Goal: Task Accomplishment & Management: Manage account settings

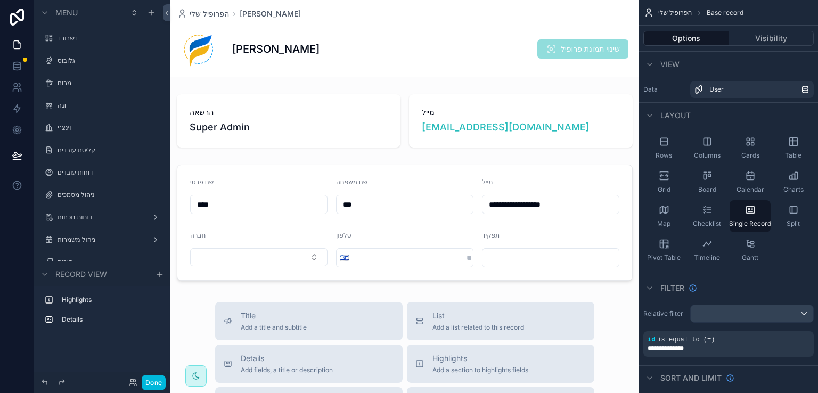
click at [80, 213] on label "דוחות נוכחות" at bounding box center [99, 217] width 85 height 9
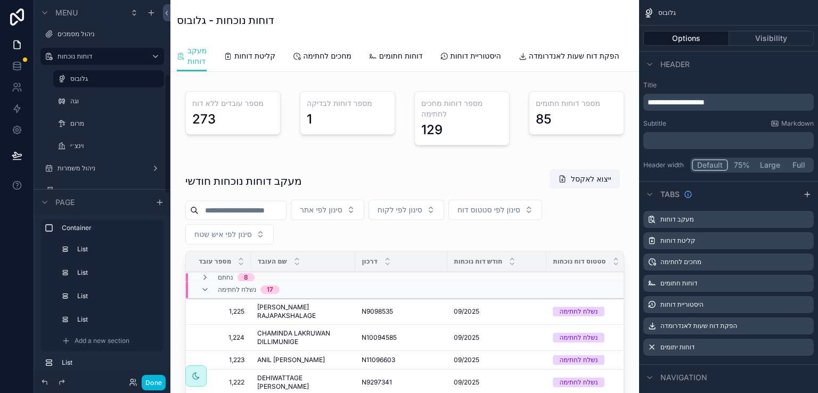
scroll to position [160, 0]
click at [90, 101] on label "וגה" at bounding box center [113, 102] width 87 height 9
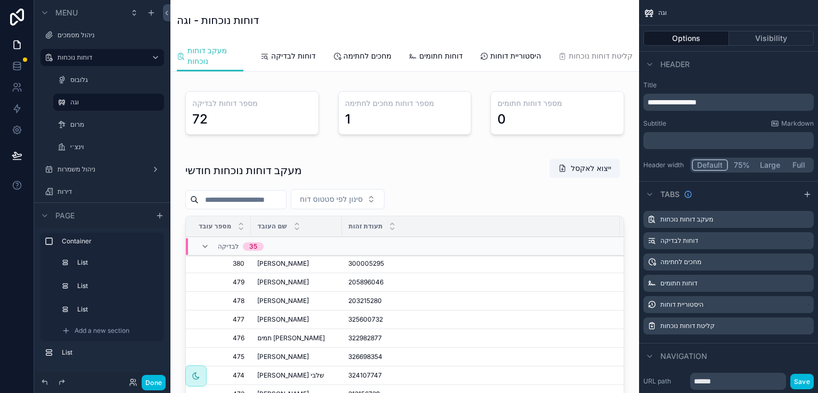
click at [266, 209] on div "scrollable content" at bounding box center [404, 337] width 451 height 366
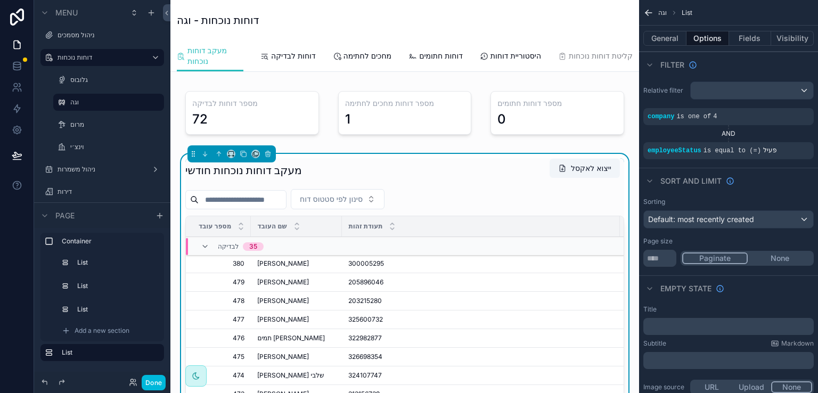
click at [228, 207] on input "scrollable content" at bounding box center [242, 199] width 87 height 15
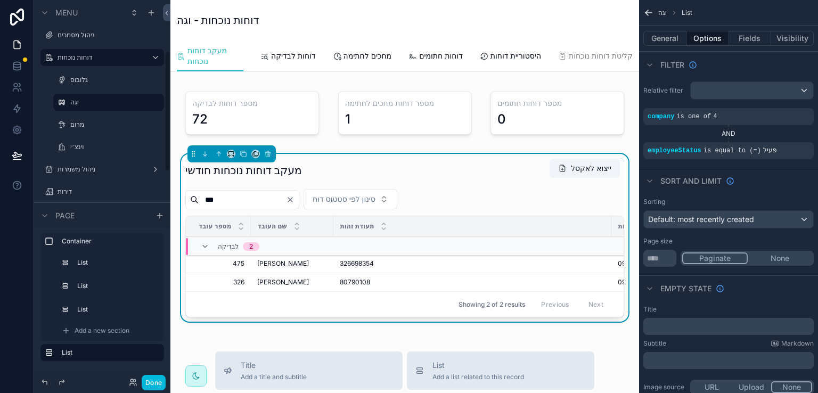
type input "***"
click at [156, 380] on button "Done" at bounding box center [154, 382] width 24 height 15
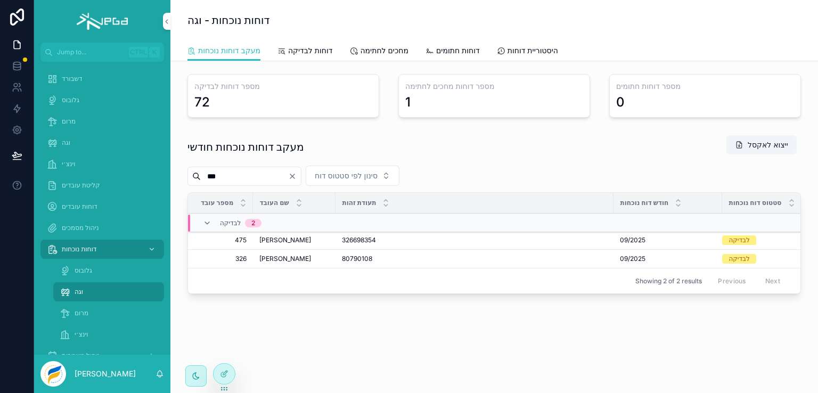
click at [0, 0] on button "פתח דוח" at bounding box center [0, 0] width 0 height 0
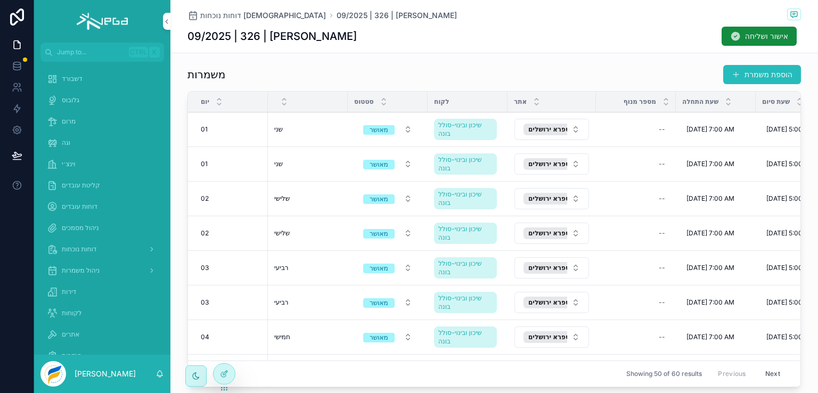
click at [0, 0] on span "מחיקת משמרת" at bounding box center [0, 0] width 0 height 0
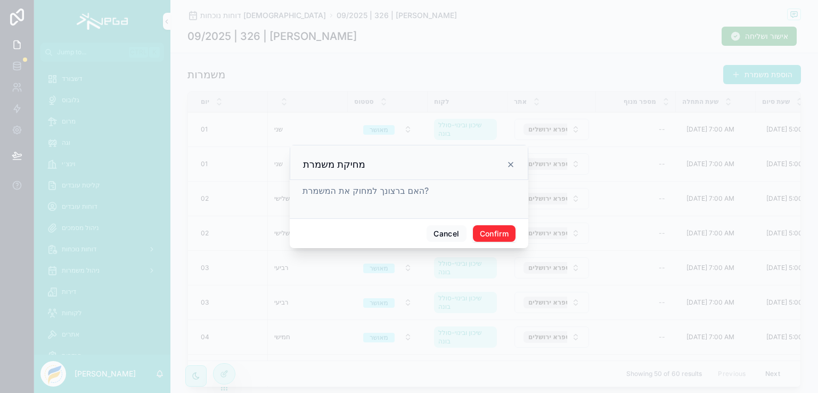
click at [498, 235] on button "Confirm" at bounding box center [494, 233] width 43 height 17
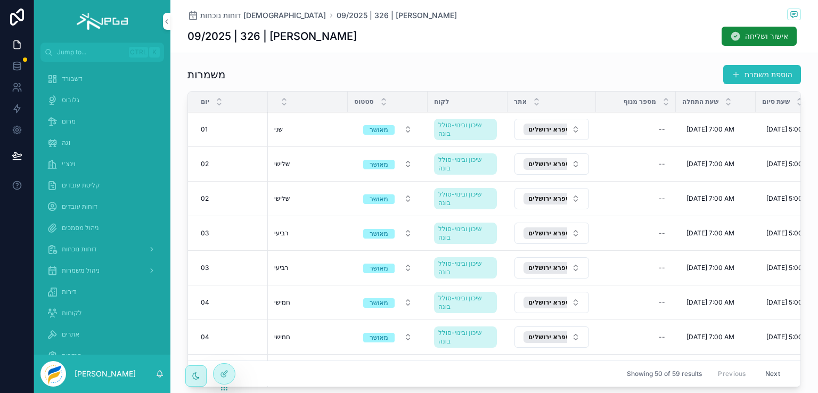
click at [0, 0] on span "מחיקת משמרת" at bounding box center [0, 0] width 0 height 0
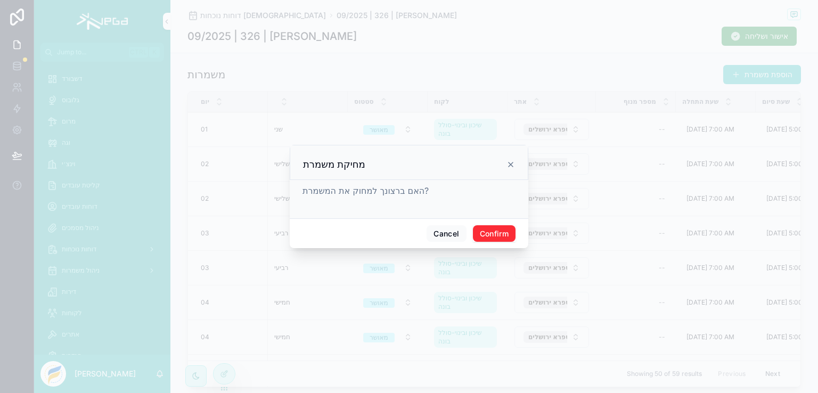
click at [488, 233] on button "Confirm" at bounding box center [494, 233] width 43 height 17
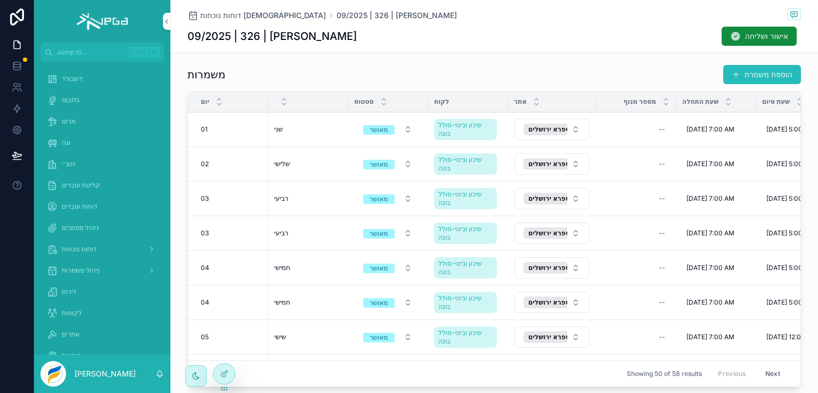
click at [0, 0] on span "מחיקת משמרת" at bounding box center [0, 0] width 0 height 0
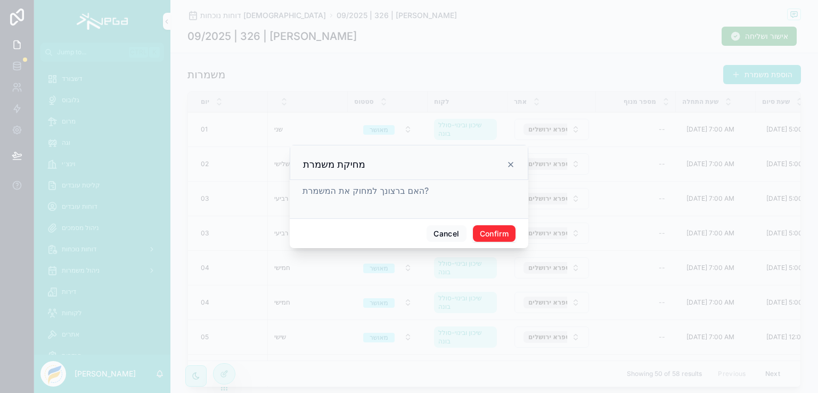
click at [502, 233] on button "Confirm" at bounding box center [494, 233] width 43 height 17
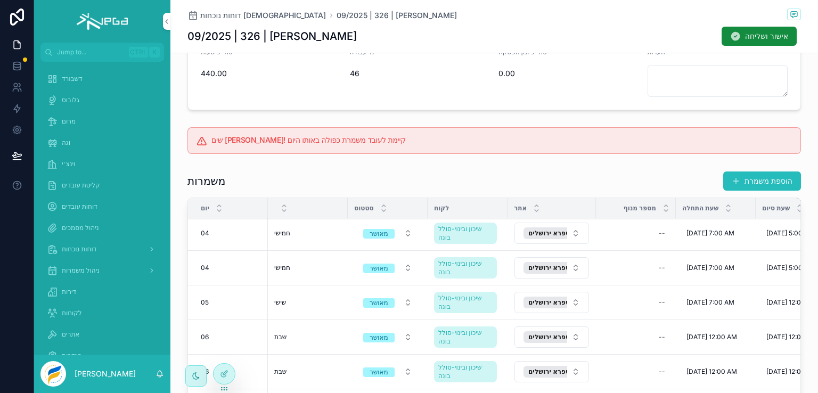
scroll to position [53, 0]
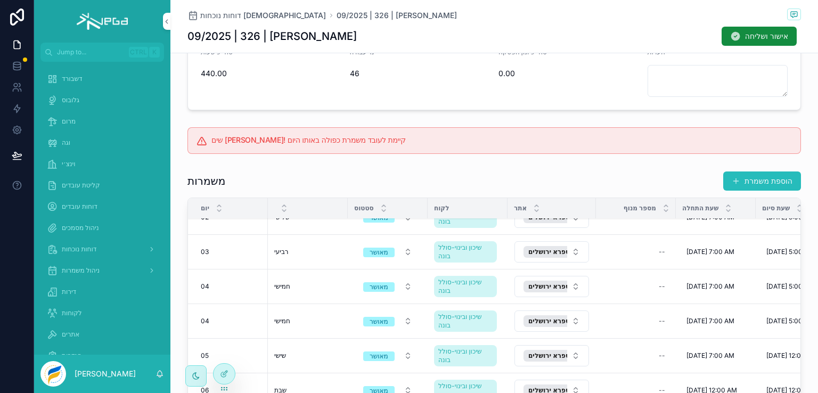
click at [0, 0] on span "מחיקת משמרת" at bounding box center [0, 0] width 0 height 0
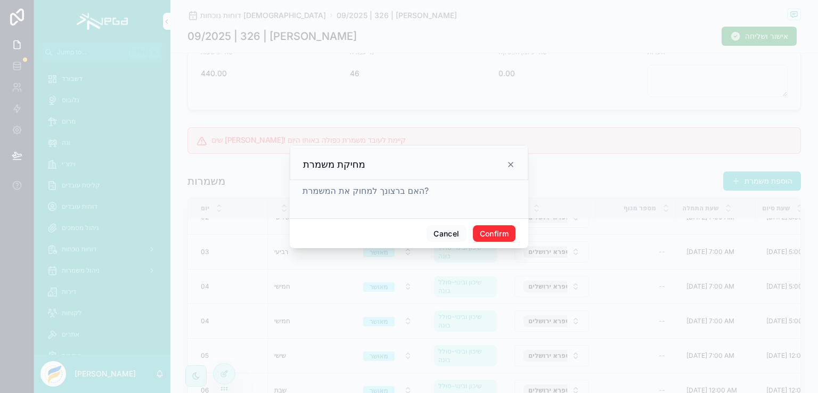
click at [500, 231] on button "Confirm" at bounding box center [494, 233] width 43 height 17
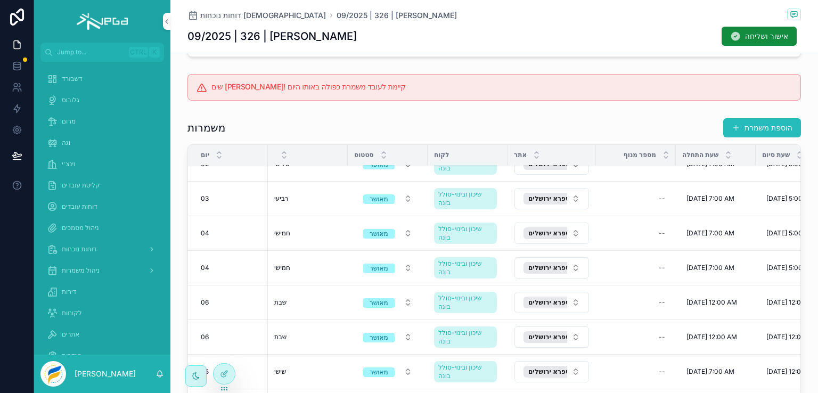
click at [0, 0] on span "מחיקת משמרת" at bounding box center [0, 0] width 0 height 0
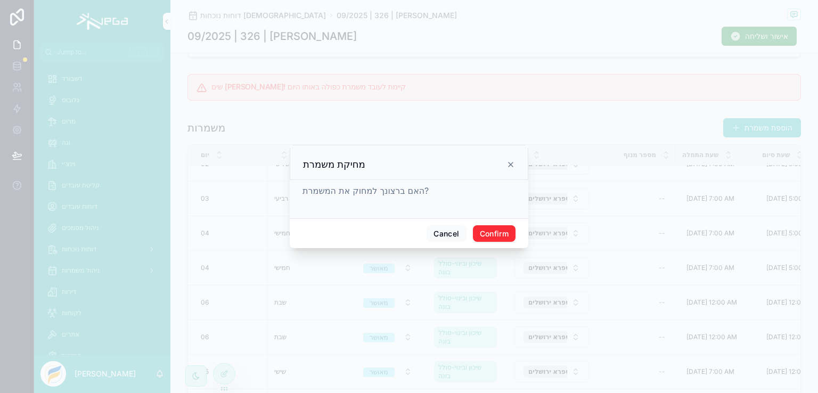
click at [500, 227] on button "Confirm" at bounding box center [494, 233] width 43 height 17
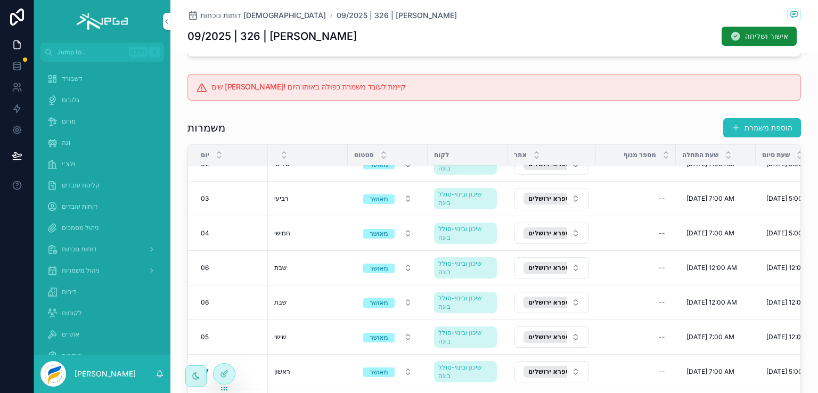
click at [0, 0] on span "מחיקת משמרת" at bounding box center [0, 0] width 0 height 0
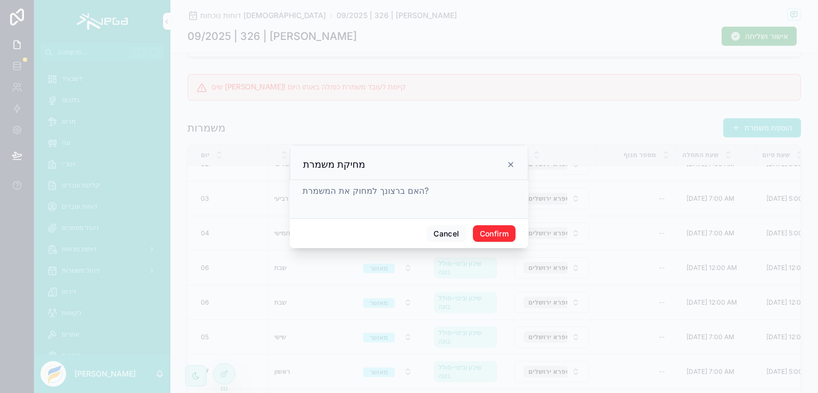
click at [497, 228] on button "Confirm" at bounding box center [494, 233] width 43 height 17
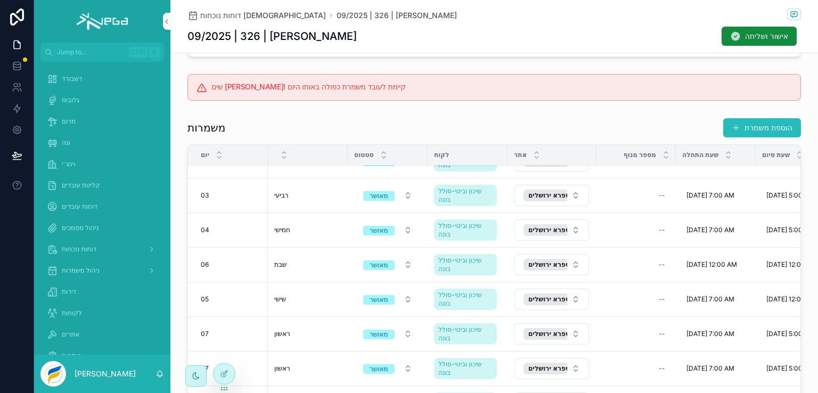
scroll to position [106, 0]
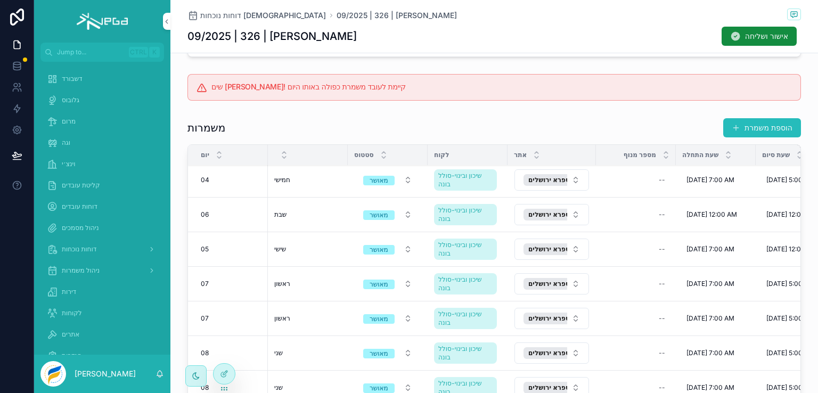
click at [690, 299] on td "9/7/2025 7:00 AM 9/7/2025 7:00 AM" at bounding box center [715, 284] width 80 height 35
click at [0, 0] on span "מחיקת משמרת" at bounding box center [0, 0] width 0 height 0
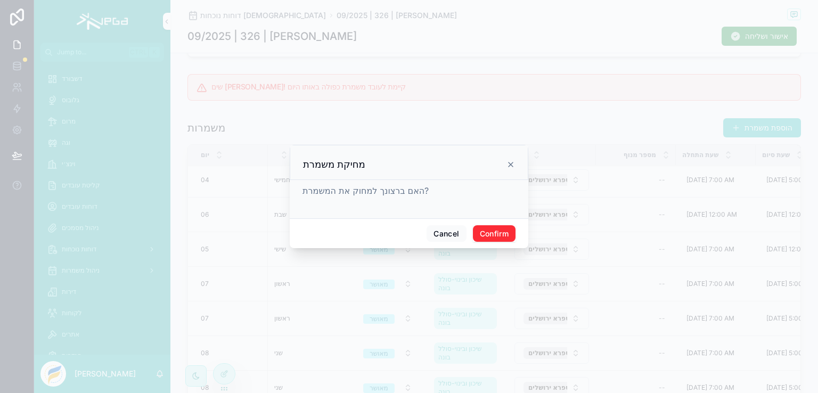
click at [485, 228] on button "Confirm" at bounding box center [494, 233] width 43 height 17
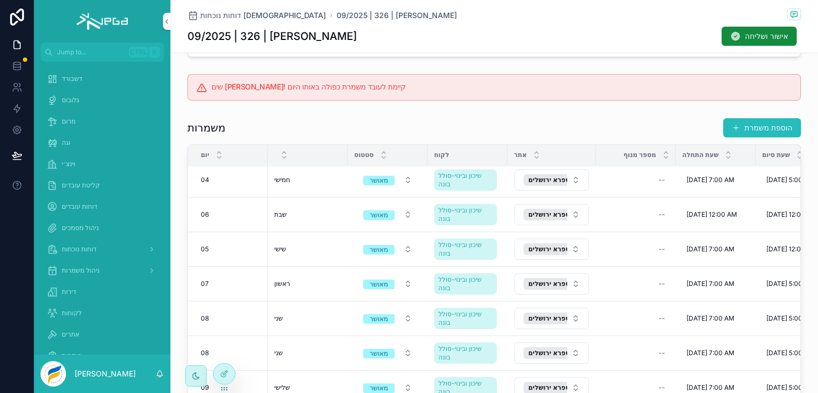
scroll to position [160, 0]
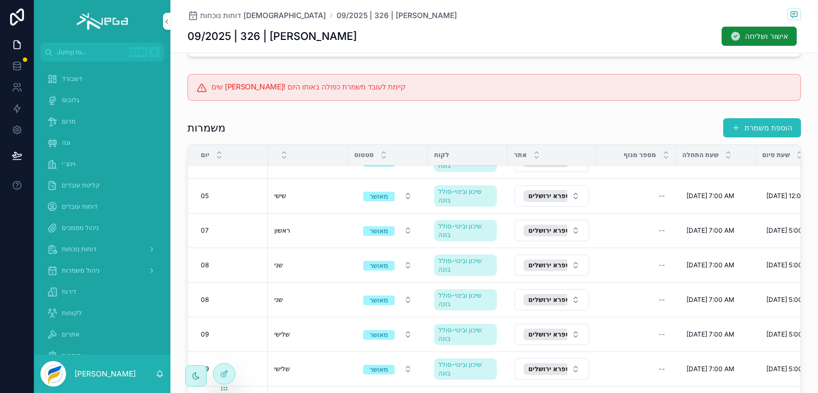
click at [0, 0] on span "מחיקת משמרת" at bounding box center [0, 0] width 0 height 0
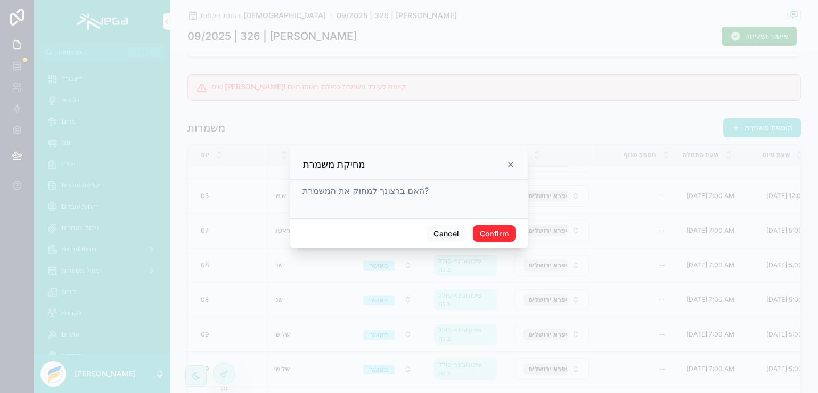
click at [499, 235] on button "Confirm" at bounding box center [494, 233] width 43 height 17
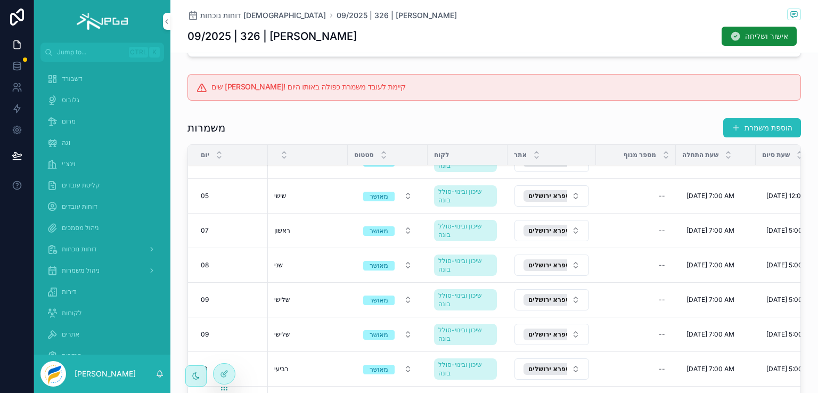
scroll to position [213, 0]
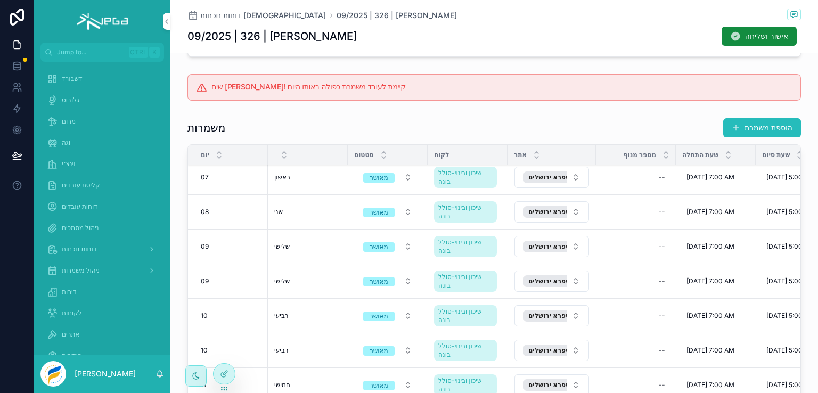
click at [0, 0] on button "מחיקת משמרת" at bounding box center [0, 0] width 0 height 0
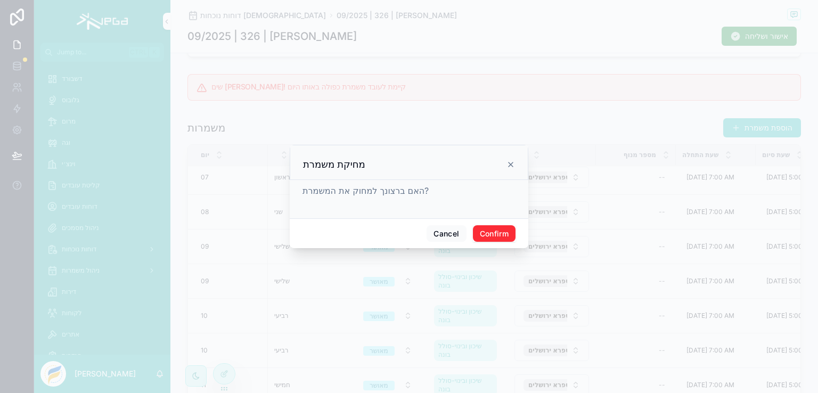
click at [496, 230] on button "Confirm" at bounding box center [494, 233] width 43 height 17
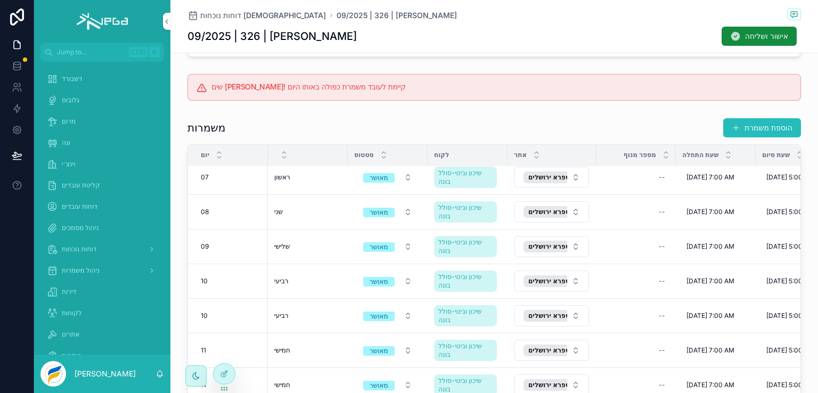
click at [0, 0] on span "מחיקת משמרת" at bounding box center [0, 0] width 0 height 0
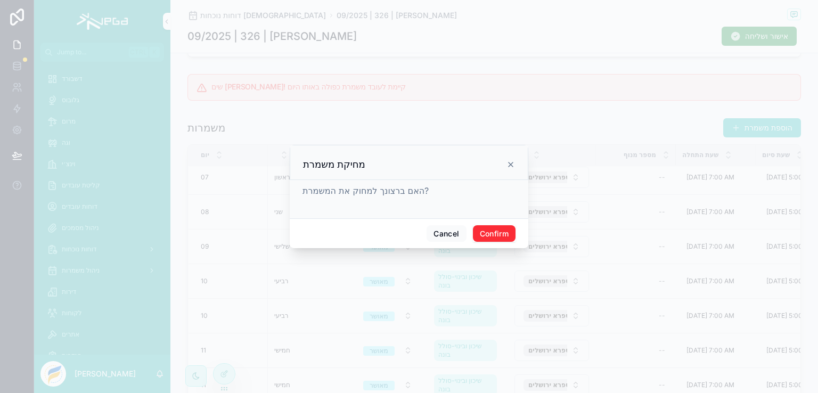
click at [479, 230] on button "Confirm" at bounding box center [494, 233] width 43 height 17
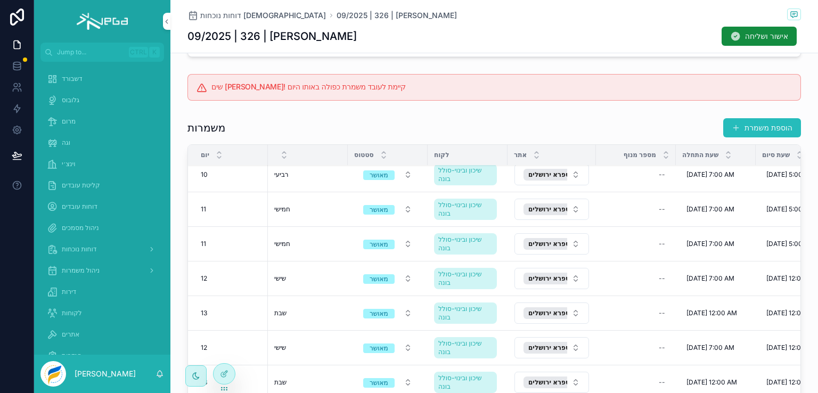
scroll to position [266, 0]
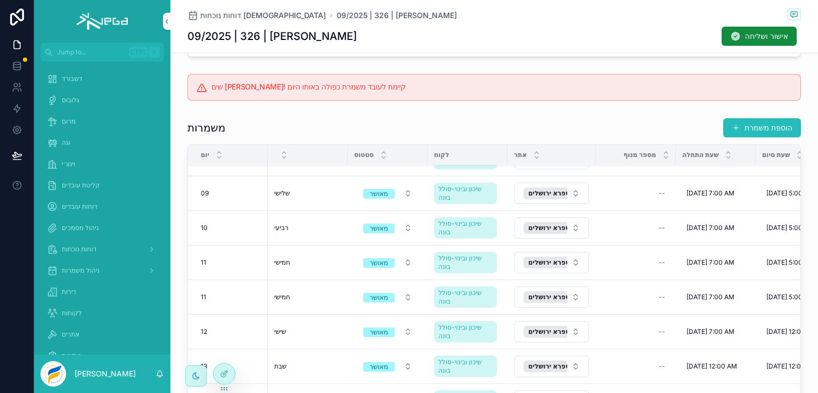
click at [0, 0] on span "מחיקת משמרת" at bounding box center [0, 0] width 0 height 0
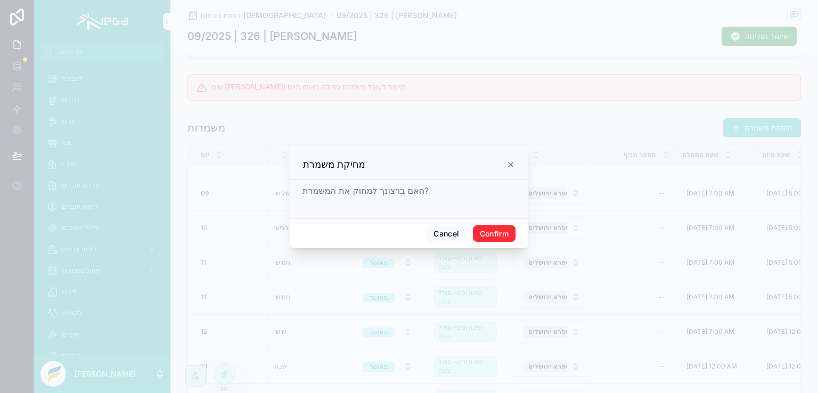
click at [488, 230] on button "Confirm" at bounding box center [494, 233] width 43 height 17
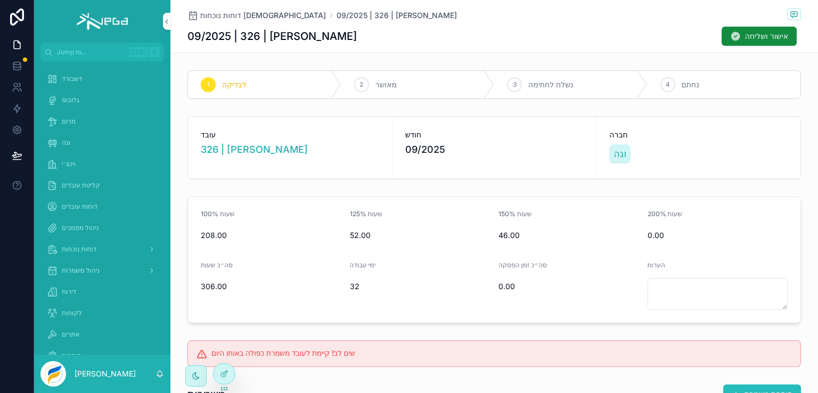
scroll to position [587, 0]
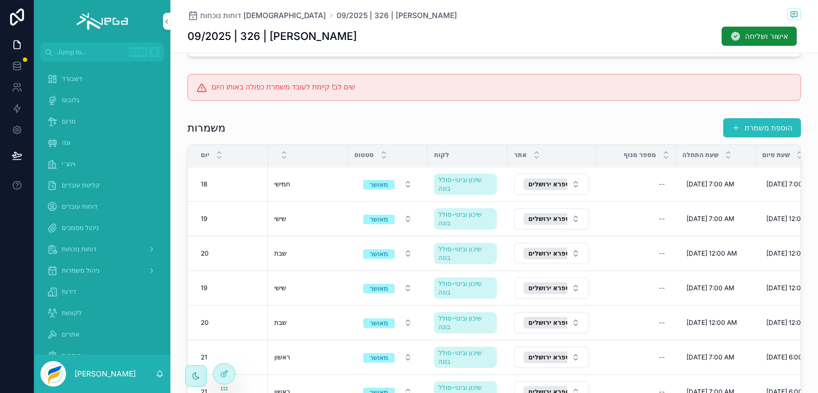
click at [0, 0] on span "מחיקת משמרת" at bounding box center [0, 0] width 0 height 0
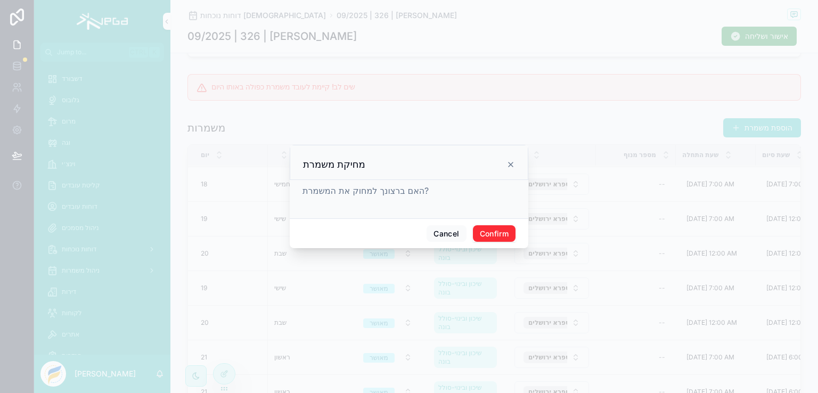
click at [490, 228] on button "Confirm" at bounding box center [494, 233] width 43 height 17
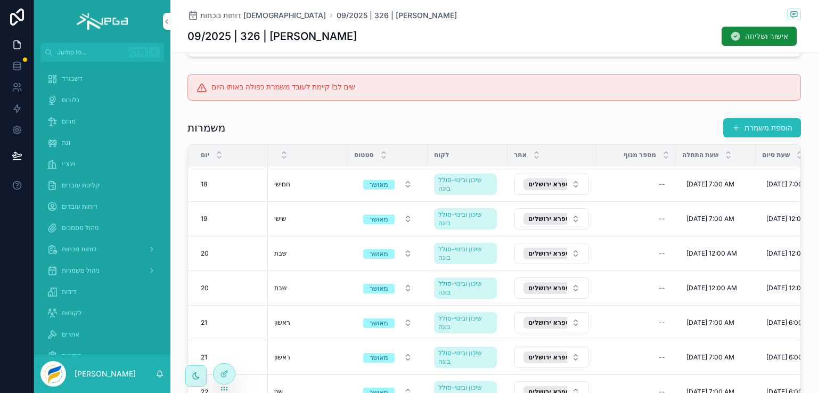
click at [0, 0] on span "מחיקת משמרת" at bounding box center [0, 0] width 0 height 0
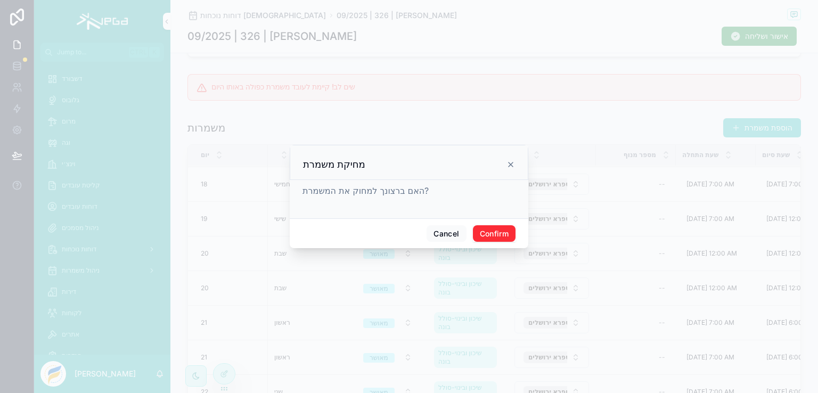
click at [496, 230] on button "Confirm" at bounding box center [494, 233] width 43 height 17
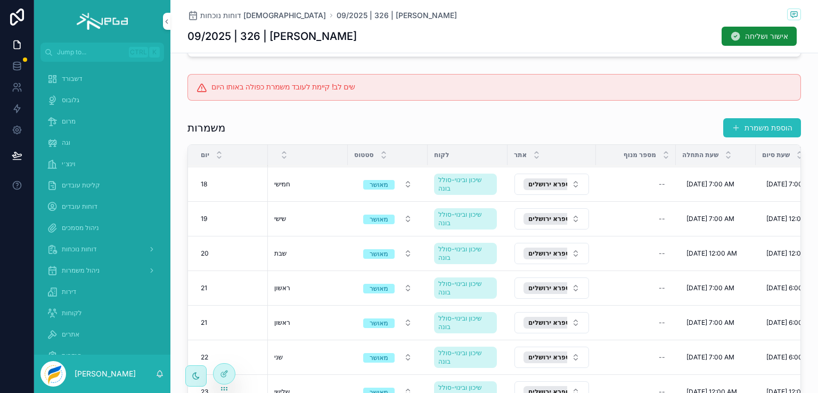
click at [0, 0] on span "מחיקת משמרת" at bounding box center [0, 0] width 0 height 0
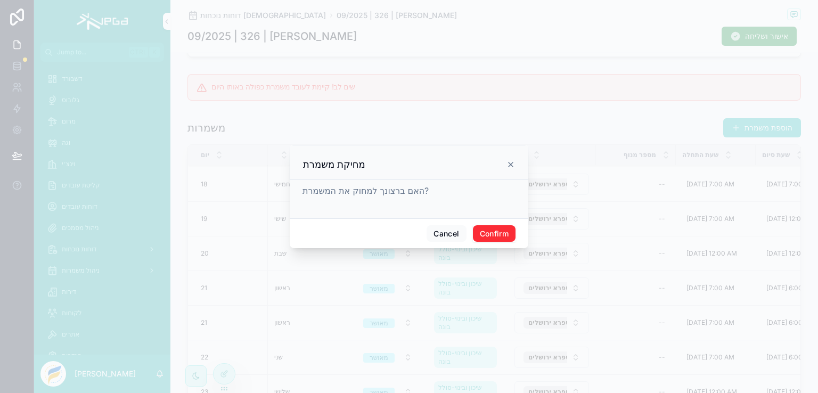
click at [494, 232] on button "Confirm" at bounding box center [494, 233] width 43 height 17
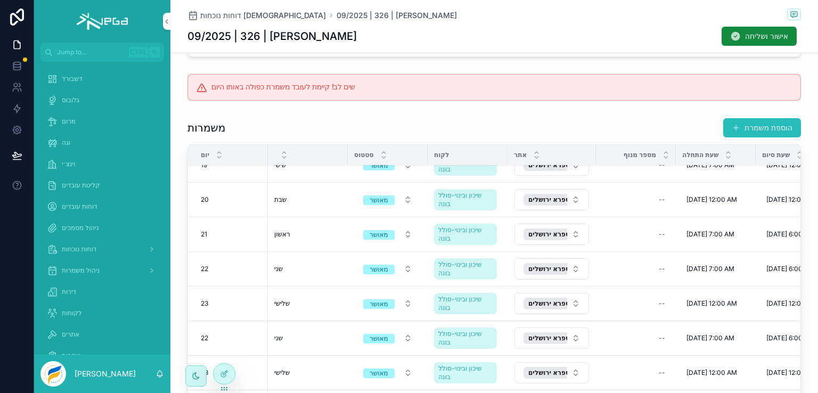
scroll to position [694, 0]
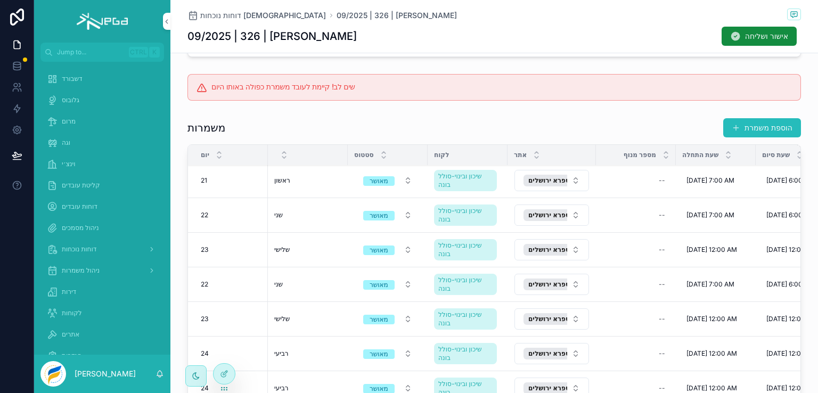
click at [0, 0] on span "מחיקת משמרת" at bounding box center [0, 0] width 0 height 0
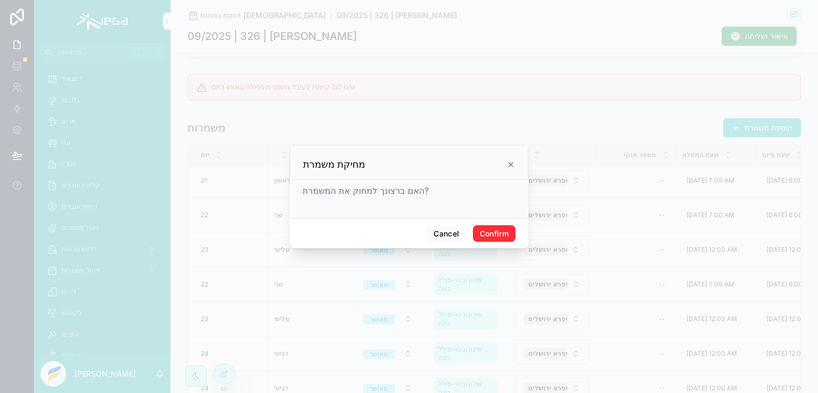
click at [494, 233] on button "Confirm" at bounding box center [494, 233] width 43 height 17
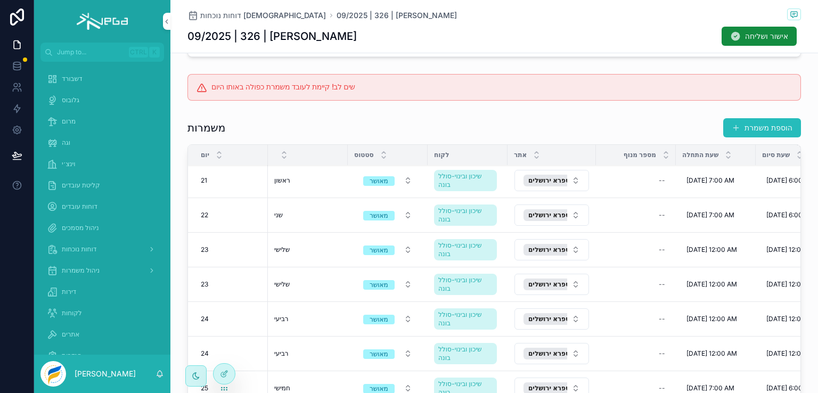
click at [0, 0] on span "מחיקת משמרת" at bounding box center [0, 0] width 0 height 0
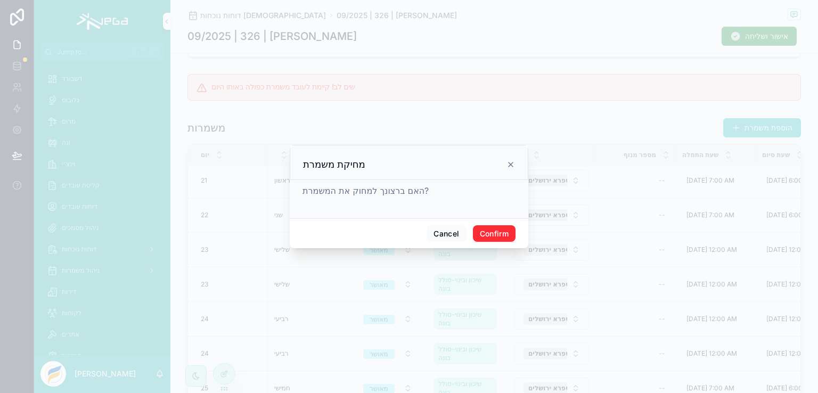
click at [493, 234] on button "Confirm" at bounding box center [494, 233] width 43 height 17
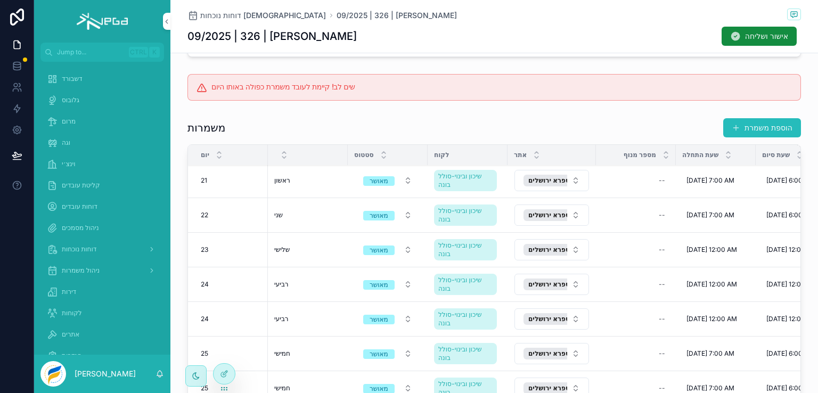
click at [0, 0] on span "מחיקת משמרת" at bounding box center [0, 0] width 0 height 0
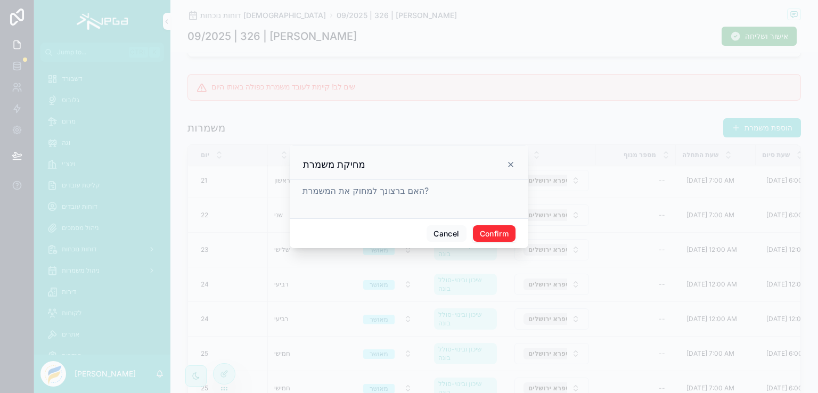
click at [500, 230] on button "Confirm" at bounding box center [494, 233] width 43 height 17
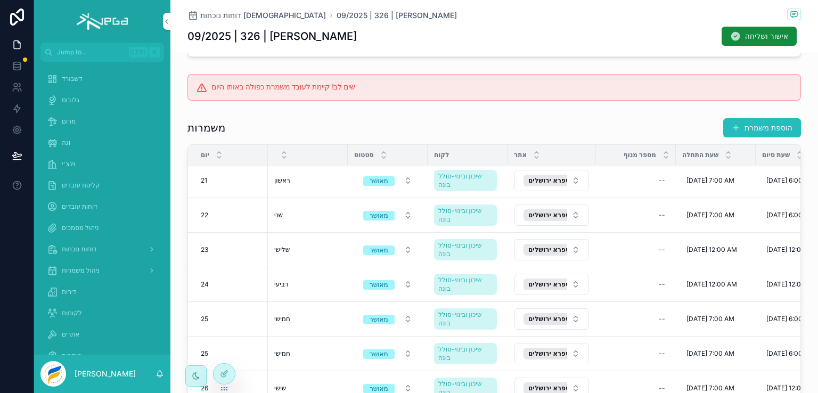
scroll to position [801, 0]
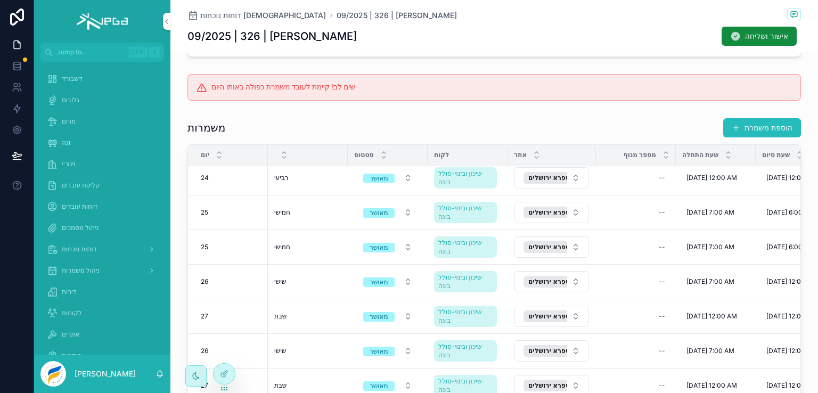
click at [0, 0] on span "מחיקת משמרת" at bounding box center [0, 0] width 0 height 0
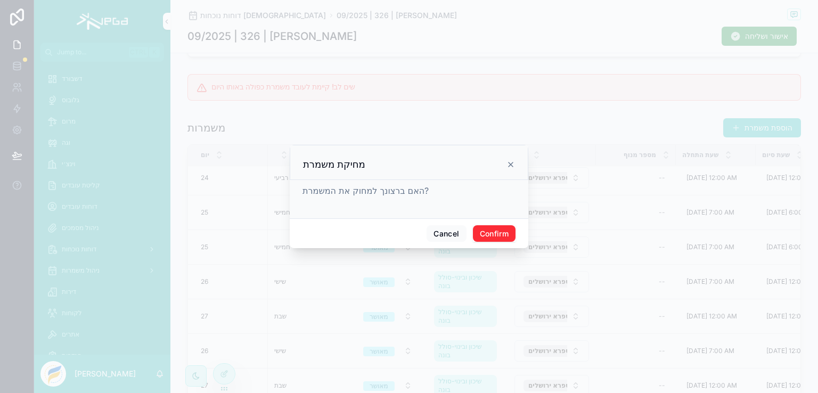
click at [498, 231] on button "Confirm" at bounding box center [494, 233] width 43 height 17
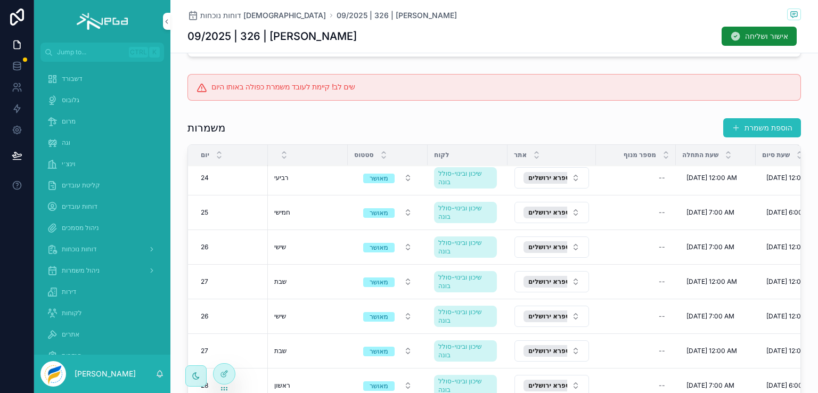
click at [0, 0] on span "מחיקת משמרת" at bounding box center [0, 0] width 0 height 0
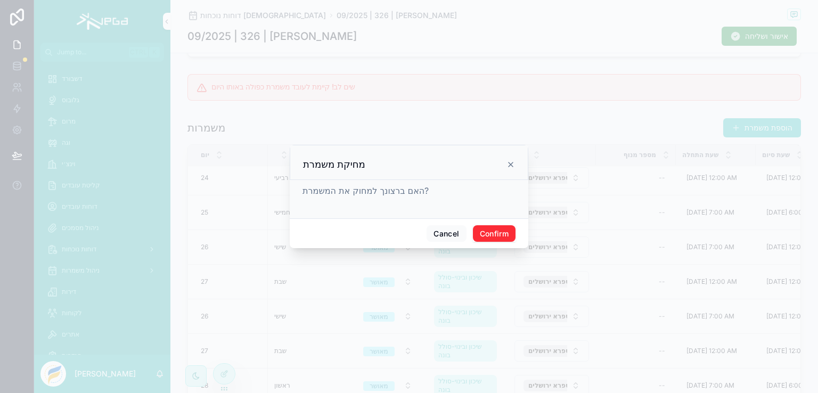
click at [505, 232] on button "Confirm" at bounding box center [494, 233] width 43 height 17
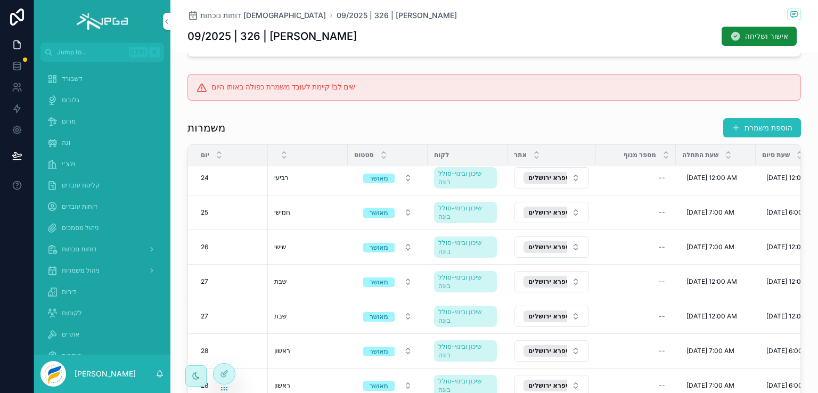
click at [0, 0] on span "מחיקת משמרת" at bounding box center [0, 0] width 0 height 0
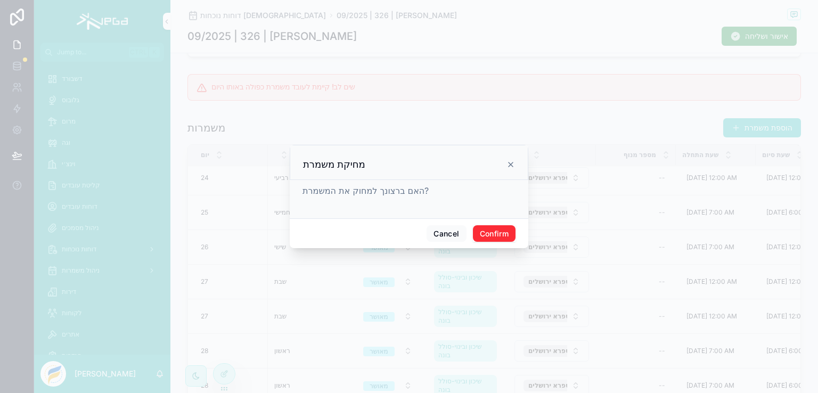
click at [502, 233] on button "Confirm" at bounding box center [494, 233] width 43 height 17
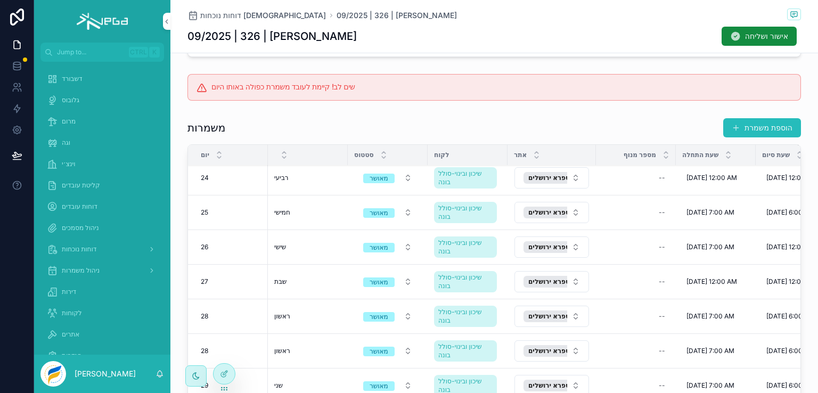
scroll to position [854, 0]
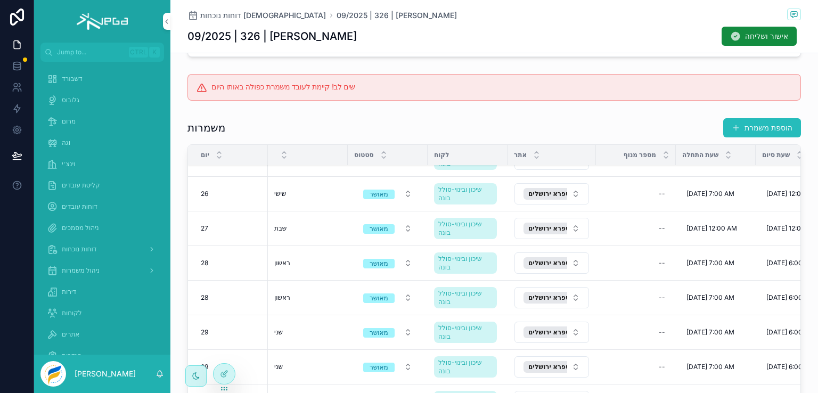
click at [0, 0] on span "מחיקת משמרת" at bounding box center [0, 0] width 0 height 0
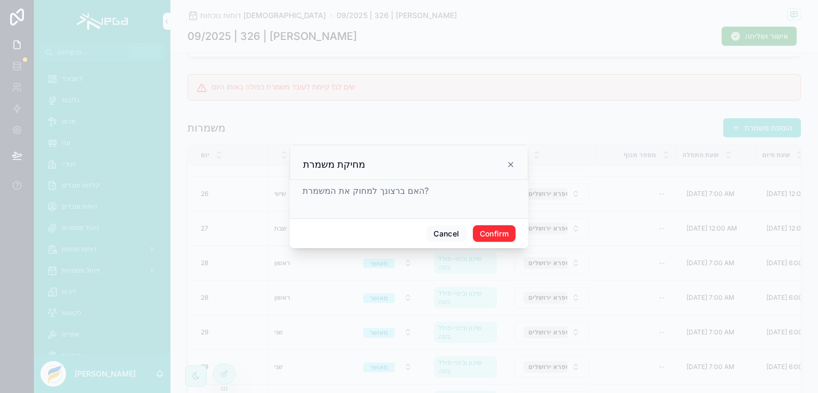
click at [501, 231] on button "Confirm" at bounding box center [494, 233] width 43 height 17
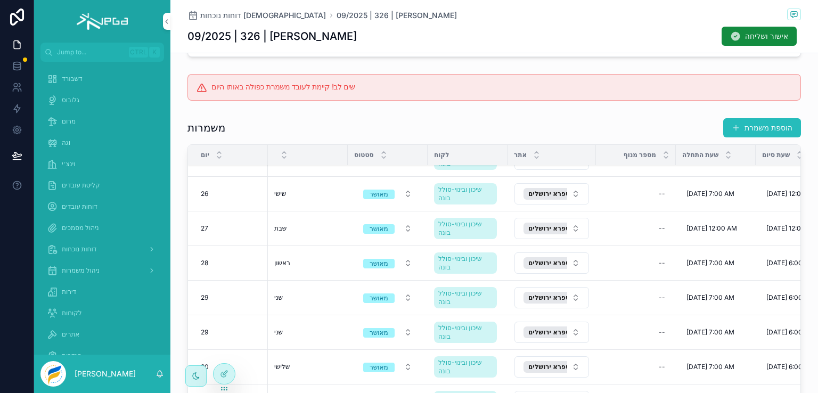
click at [0, 0] on span "מחיקת משמרת" at bounding box center [0, 0] width 0 height 0
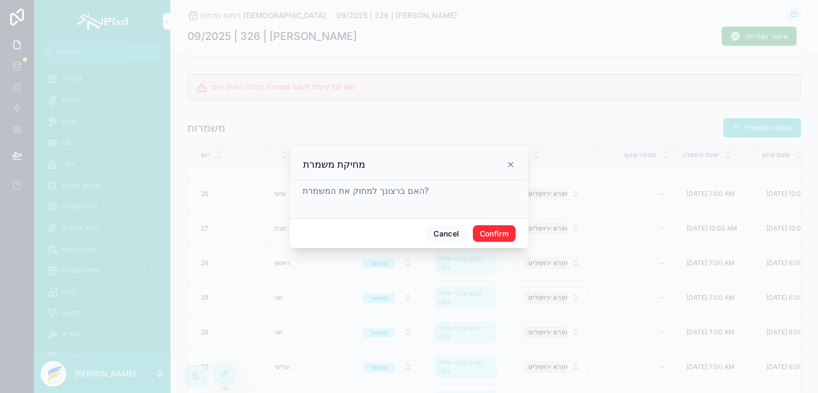
click at [500, 230] on button "Confirm" at bounding box center [494, 233] width 43 height 17
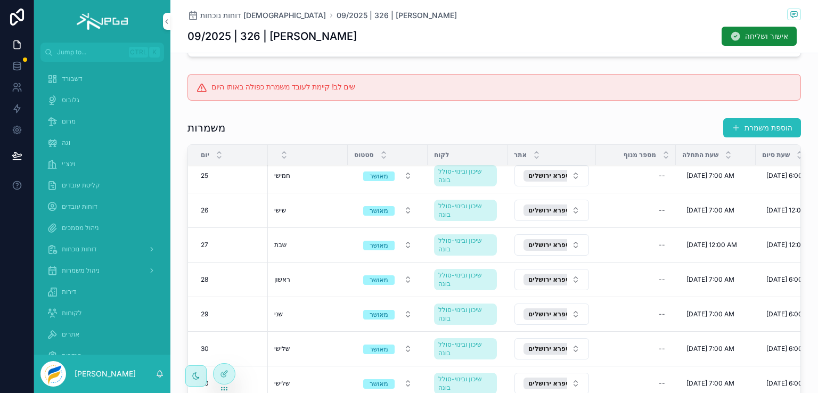
scroll to position [843, 0]
click at [0, 0] on span "מחיקת משמרת" at bounding box center [0, 0] width 0 height 0
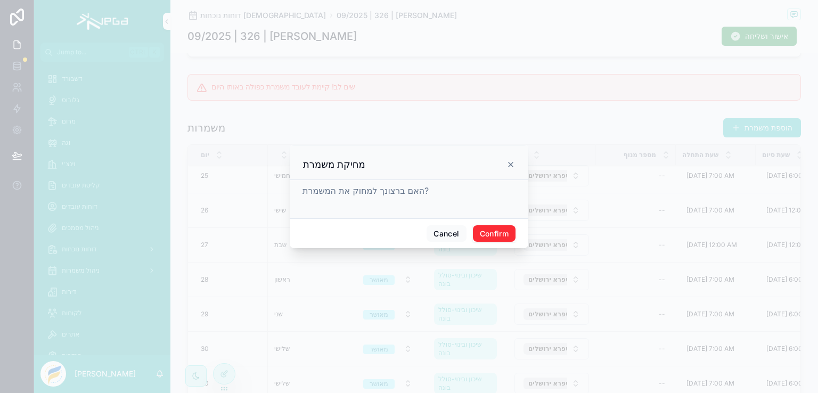
click at [490, 231] on button "Confirm" at bounding box center [494, 233] width 43 height 17
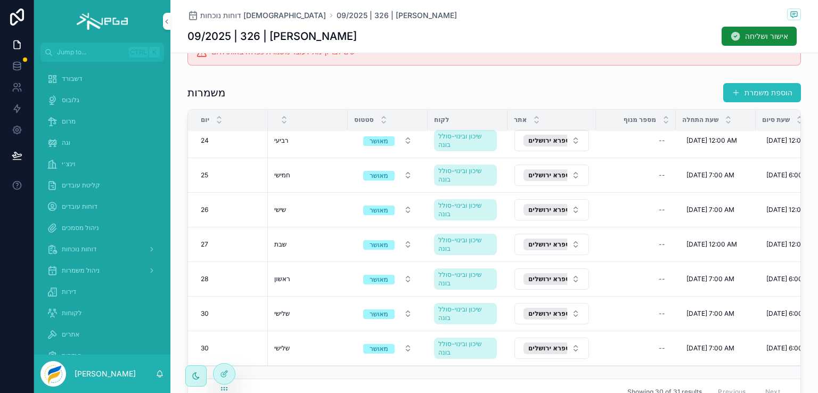
scroll to position [319, 0]
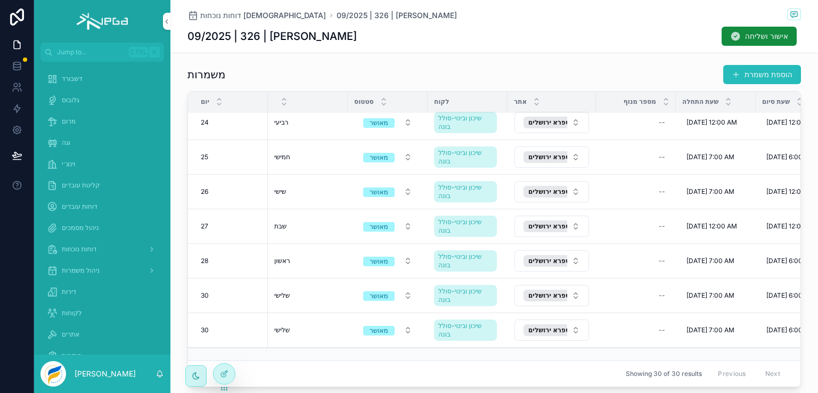
click at [0, 0] on span "מחיקת משמרת" at bounding box center [0, 0] width 0 height 0
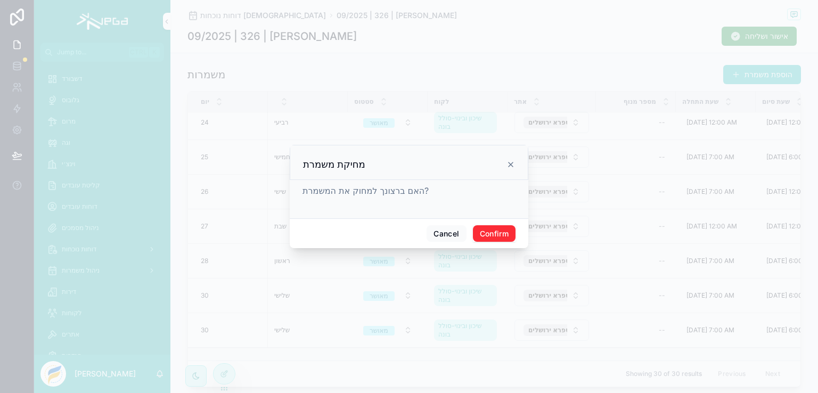
click at [492, 228] on button "Confirm" at bounding box center [494, 233] width 43 height 17
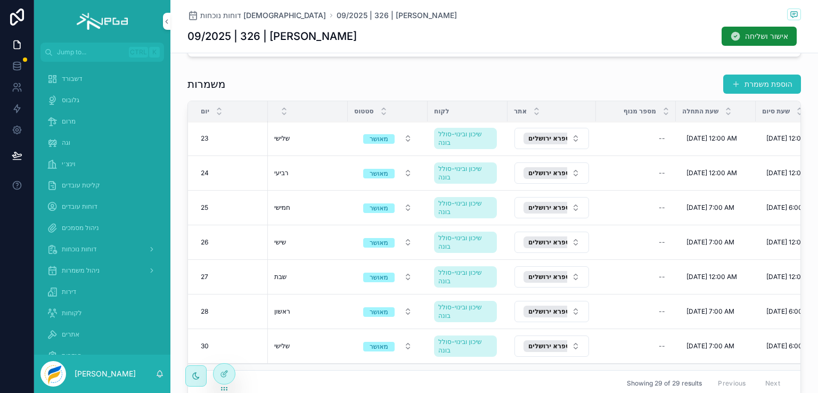
scroll to position [773, 0]
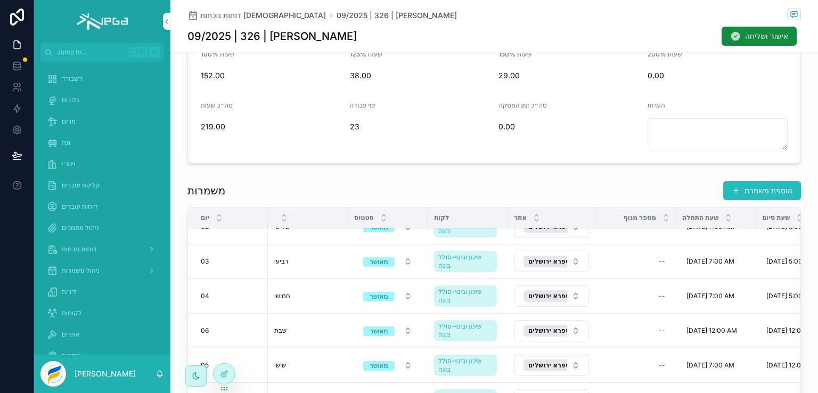
scroll to position [106, 0]
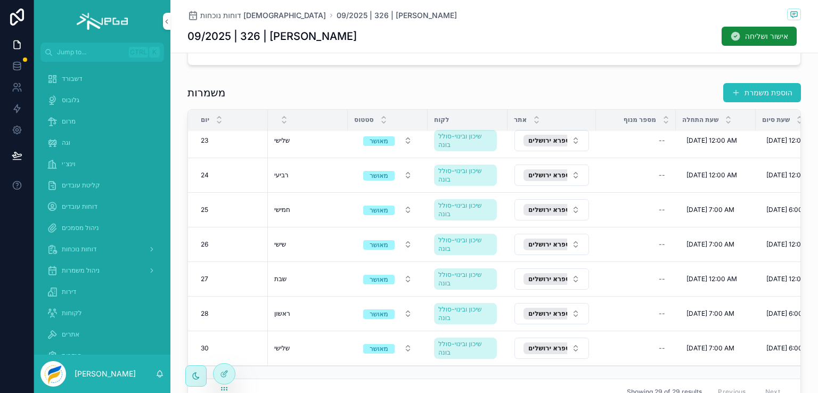
scroll to position [773, 0]
click at [72, 245] on span "דוחות נוכחות" at bounding box center [79, 249] width 35 height 9
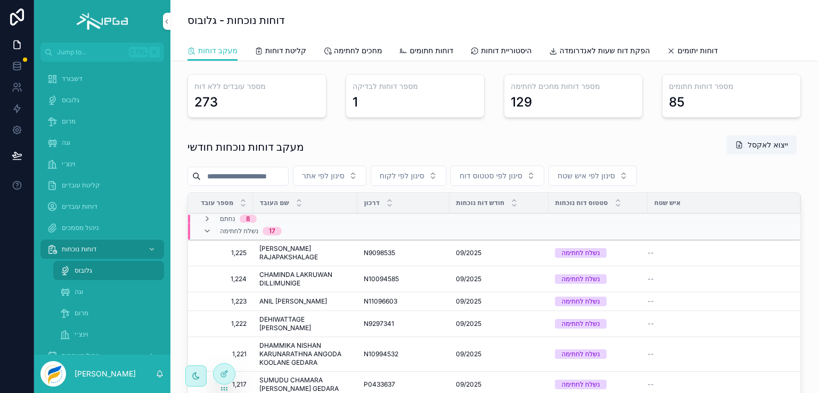
click at [79, 287] on span "וגה" at bounding box center [79, 291] width 9 height 9
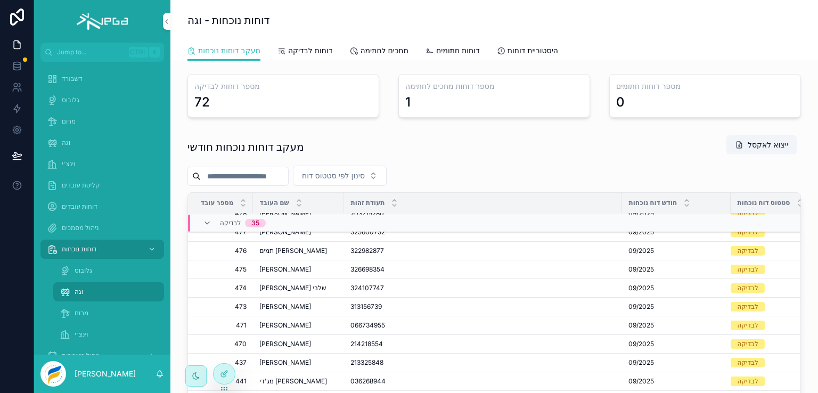
scroll to position [106, 0]
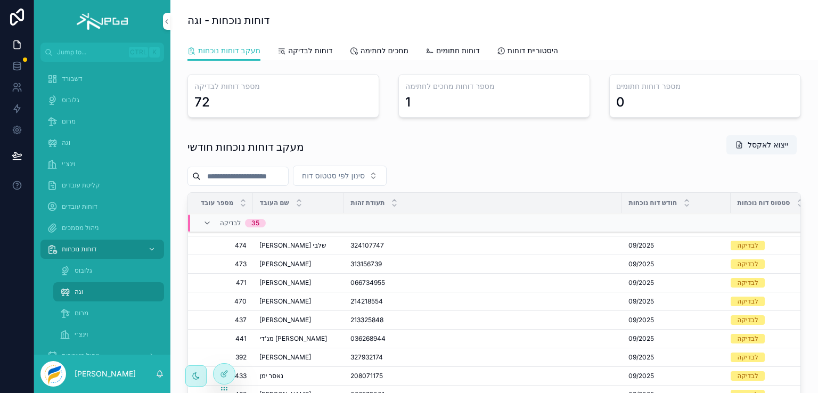
click at [0, 0] on button "פתח דוח" at bounding box center [0, 0] width 0 height 0
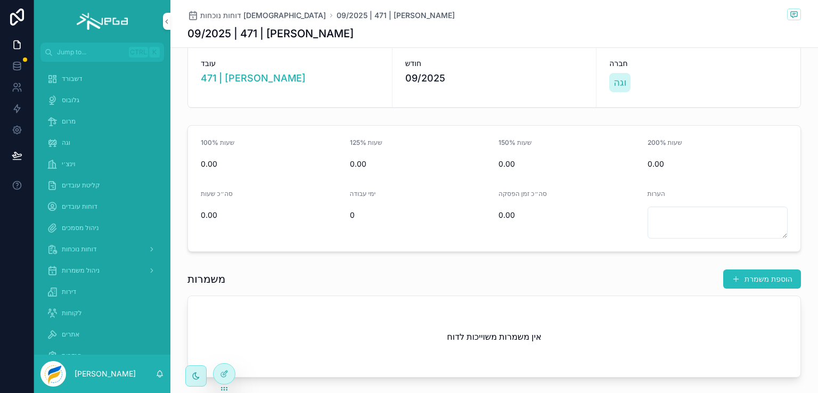
scroll to position [20, 0]
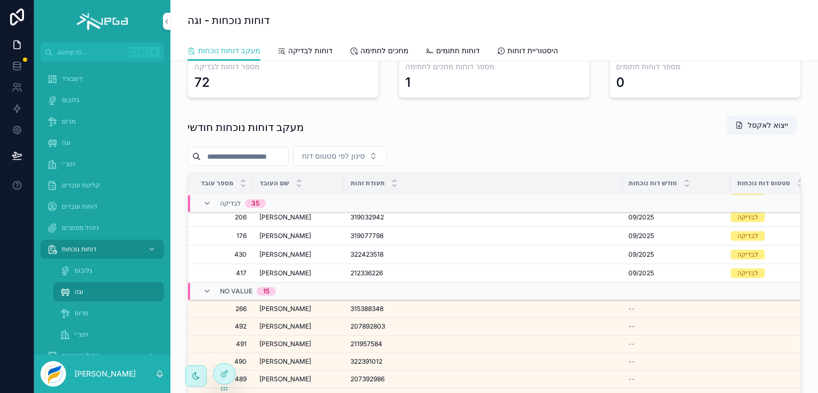
scroll to position [496, 0]
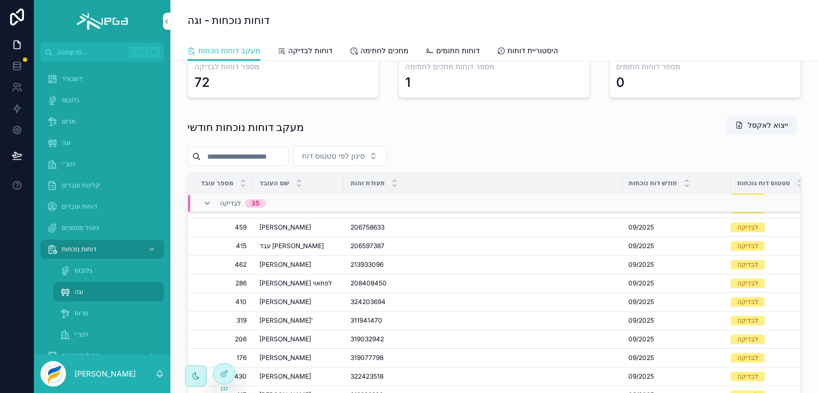
click at [0, 0] on span "פתח דוח" at bounding box center [0, 0] width 0 height 0
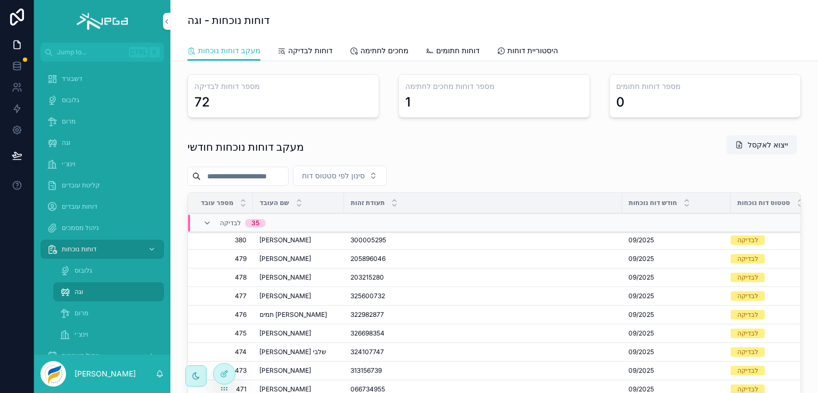
click at [260, 176] on input "scrollable content" at bounding box center [244, 176] width 87 height 15
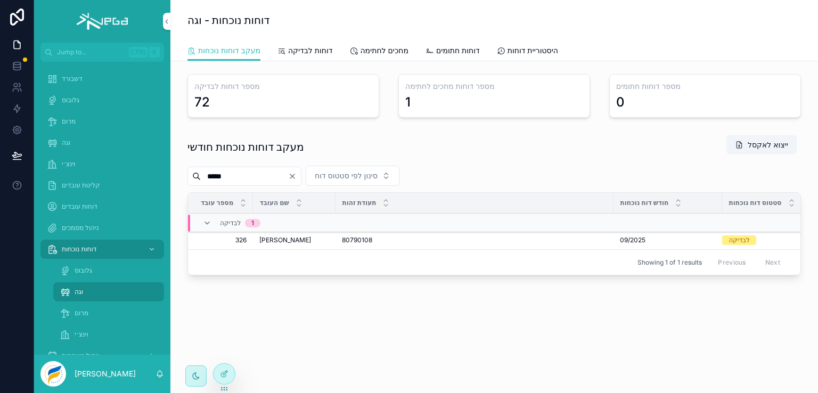
type input "*****"
click at [0, 0] on button "פתח דוח" at bounding box center [0, 0] width 0 height 0
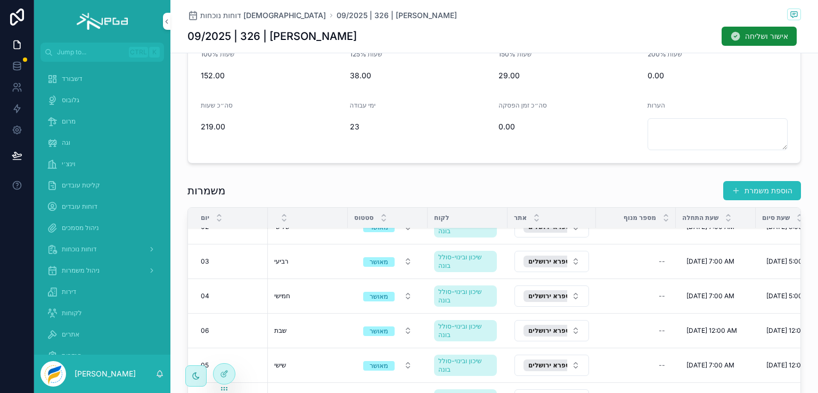
scroll to position [106, 0]
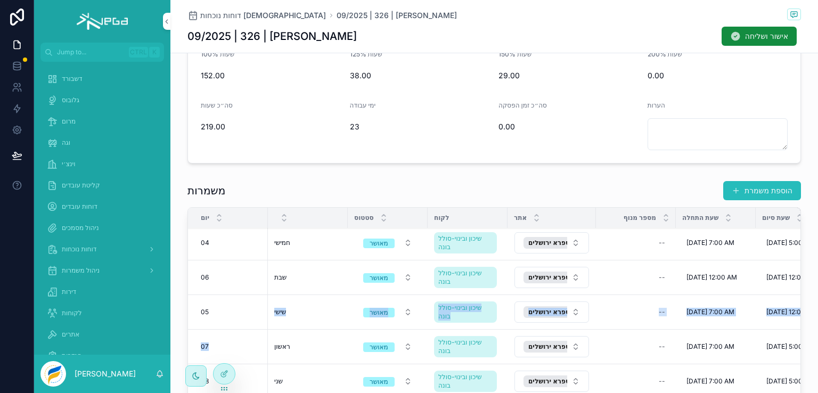
drag, startPoint x: 212, startPoint y: 334, endPoint x: 207, endPoint y: 309, distance: 25.1
click at [214, 316] on td "05 05" at bounding box center [228, 312] width 80 height 35
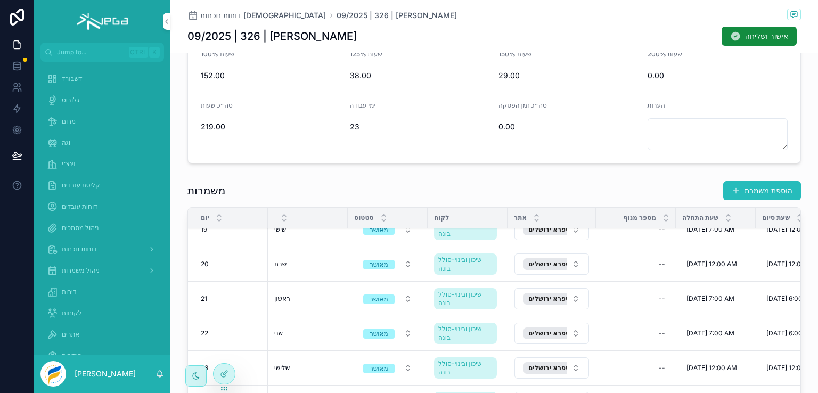
scroll to position [773, 0]
